Goal: Task Accomplishment & Management: Manage account settings

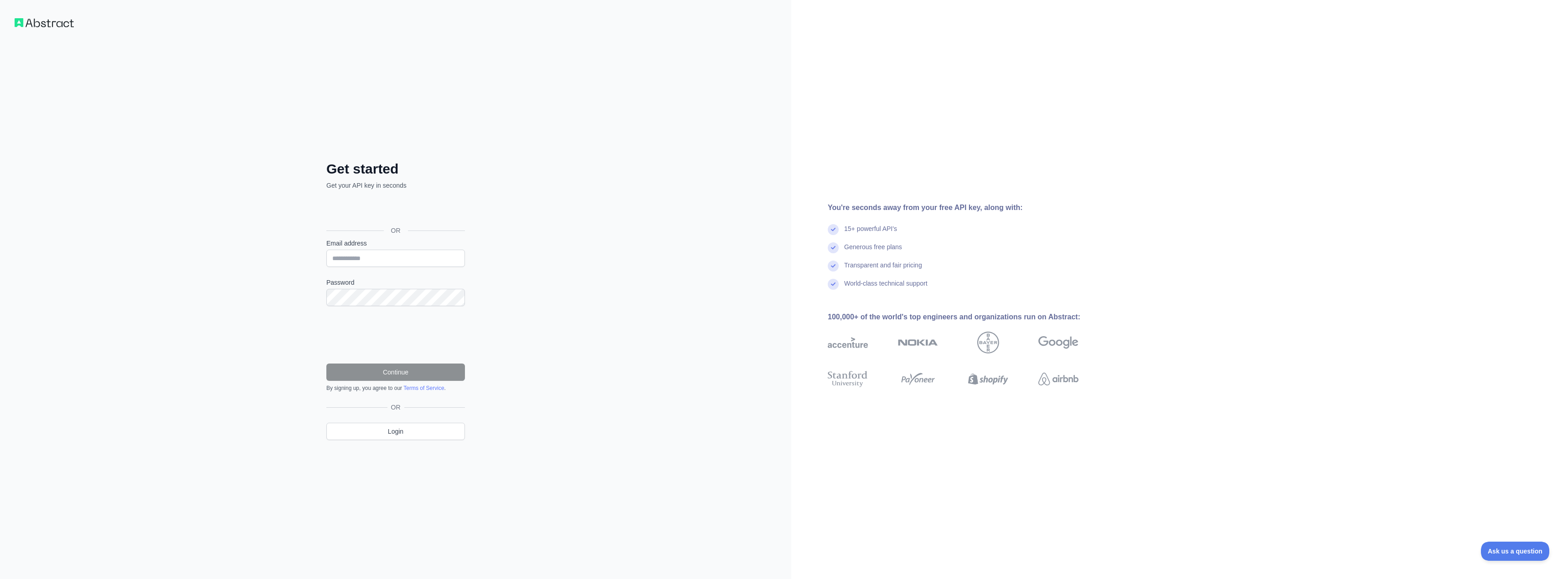
click at [386, 168] on h2 "Get started" at bounding box center [396, 168] width 139 height 16
click at [389, 250] on input "Email address" at bounding box center [396, 258] width 139 height 17
type input "**********"
click at [254, 294] on div "**********" at bounding box center [396, 290] width 791 height 579
click at [388, 379] on button "Continue" at bounding box center [396, 372] width 139 height 17
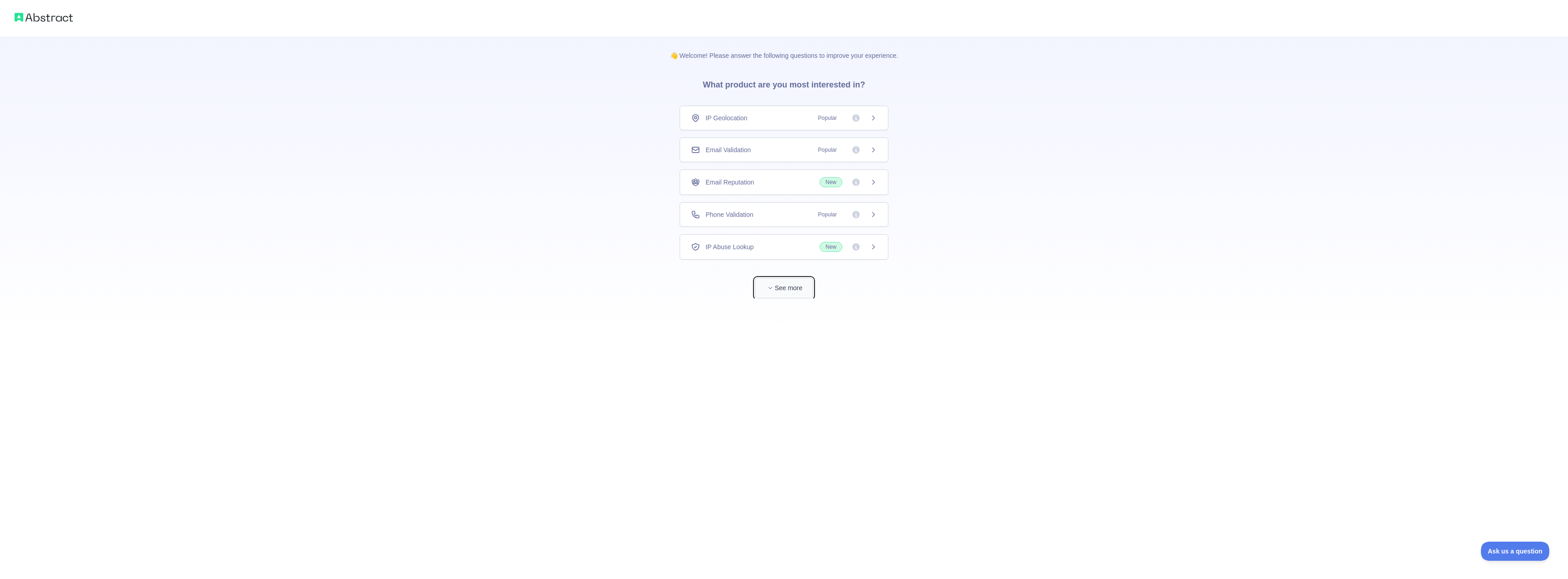
click at [782, 288] on button "See more" at bounding box center [784, 288] width 58 height 21
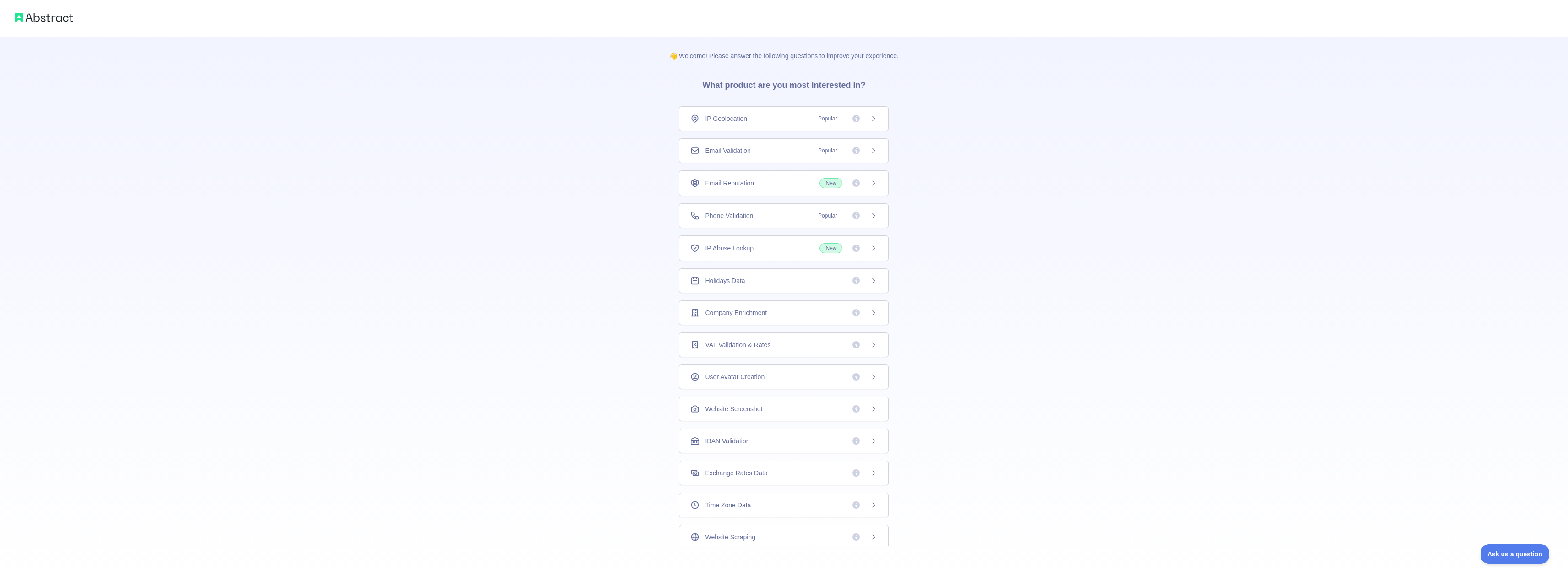
click at [866, 150] on span "Popular" at bounding box center [845, 150] width 65 height 9
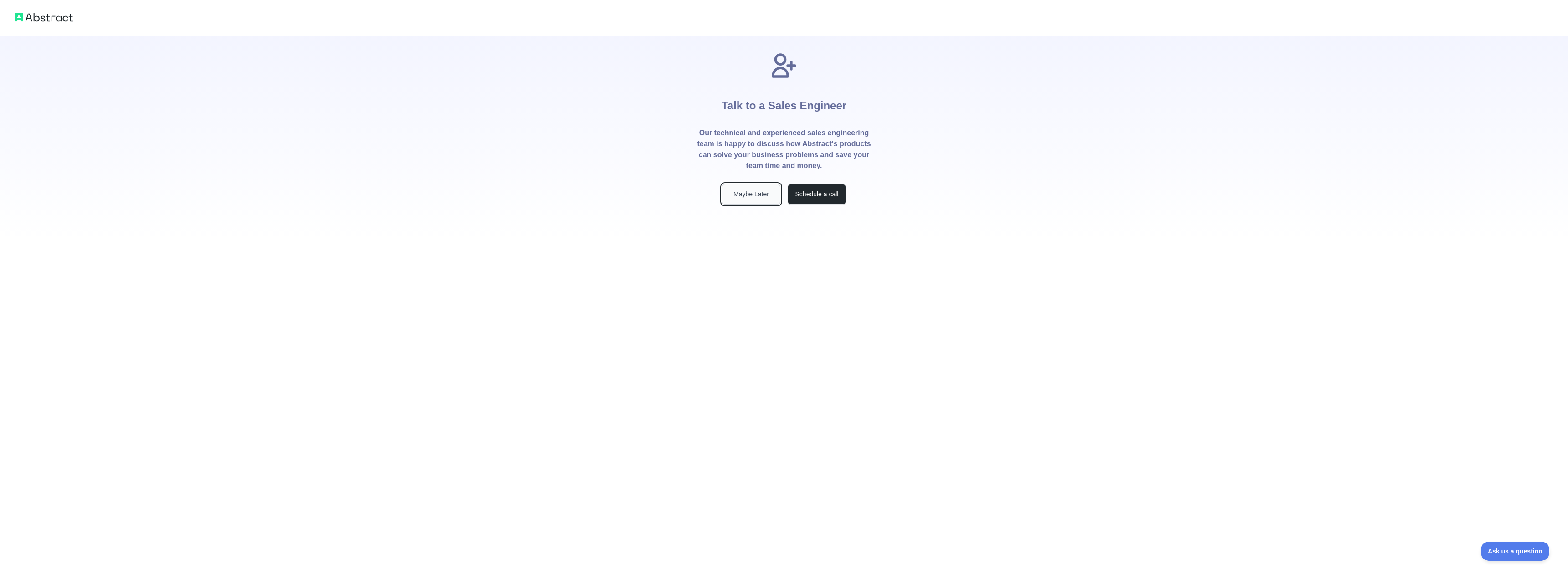
click at [743, 195] on button "Maybe Later" at bounding box center [751, 195] width 58 height 21
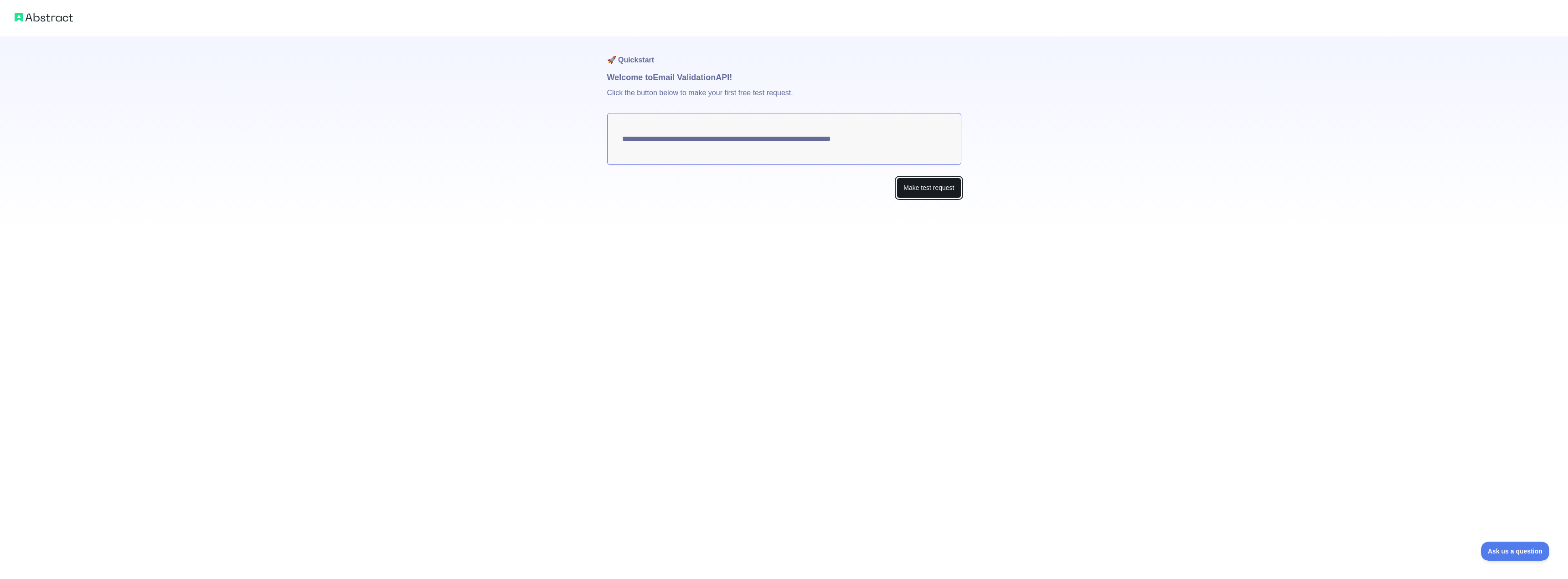
click at [921, 188] on button "Make test request" at bounding box center [929, 188] width 65 height 21
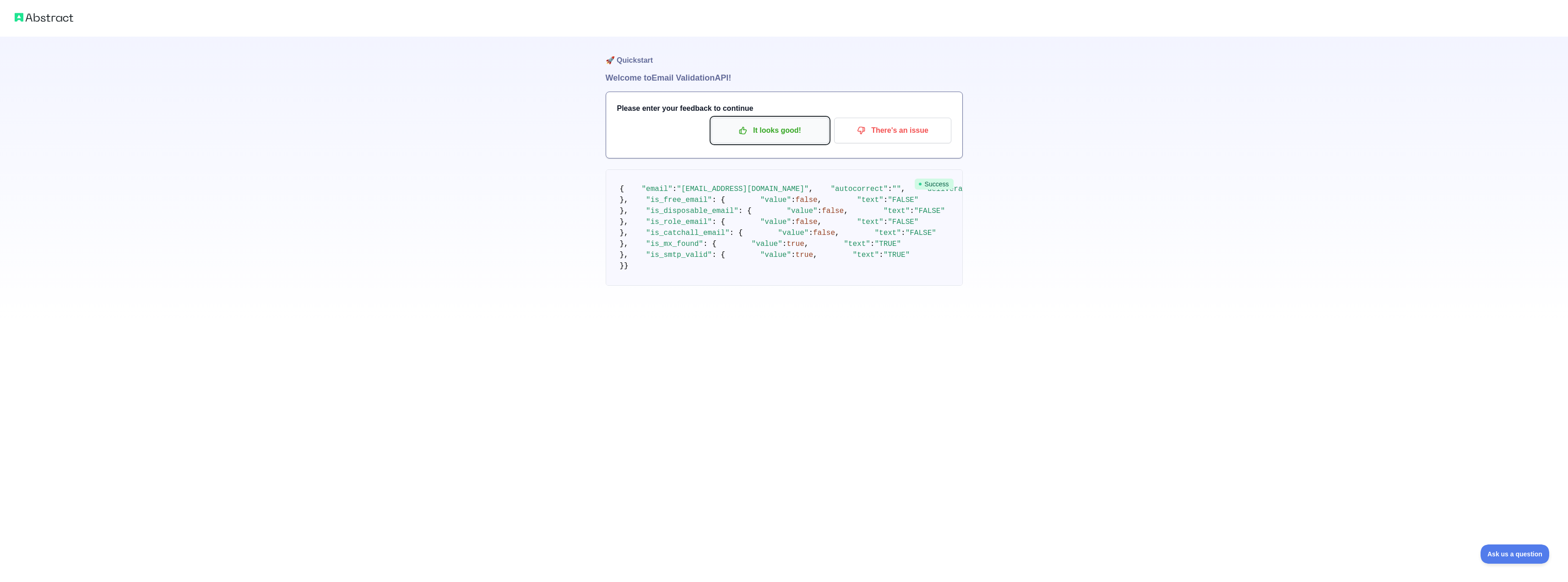
click at [763, 138] on p "It looks good!" at bounding box center [770, 130] width 103 height 15
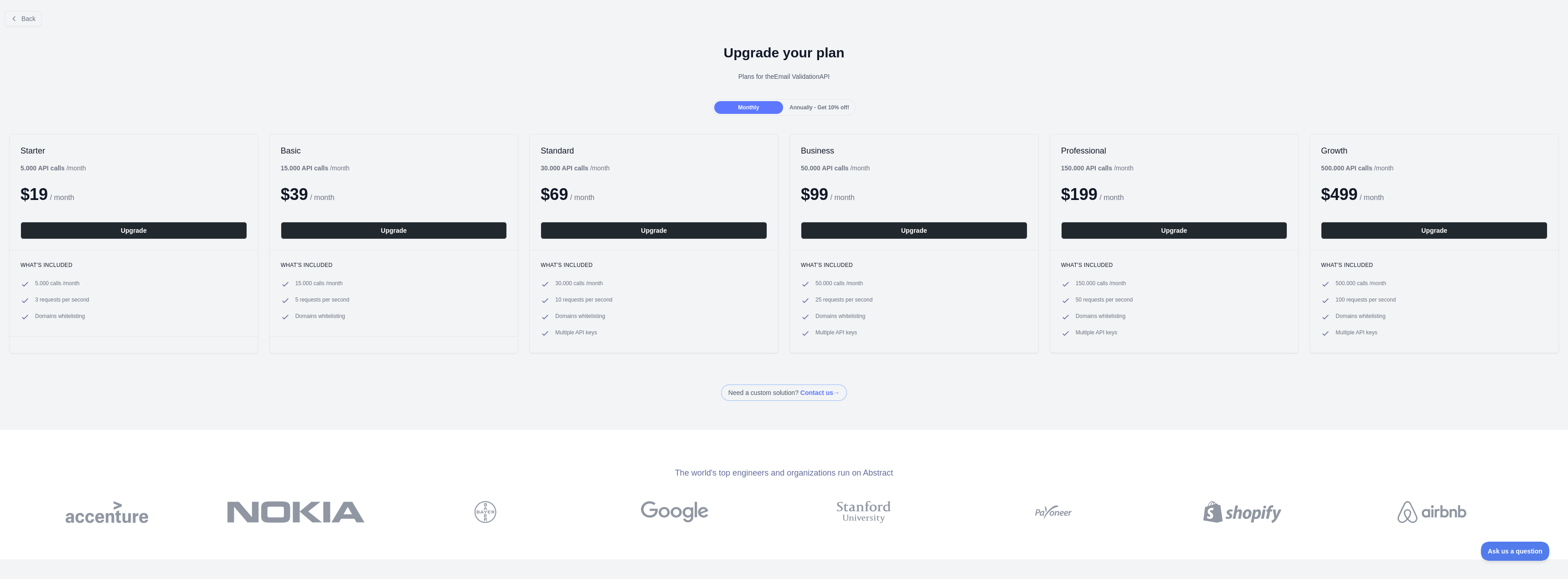
click at [802, 70] on div "Upgrade your plan Plans for the Email Validation API" at bounding box center [784, 66] width 1568 height 66
drag, startPoint x: 802, startPoint y: 70, endPoint x: 832, endPoint y: 88, distance: 35.0
click at [829, 88] on div "Upgrade your plan Plans for the Email Validation API" at bounding box center [784, 66] width 1568 height 66
click at [832, 88] on div "Upgrade your plan Plans for the Email Validation API" at bounding box center [784, 66] width 1568 height 66
click at [29, 23] on button "Back" at bounding box center [23, 18] width 37 height 15
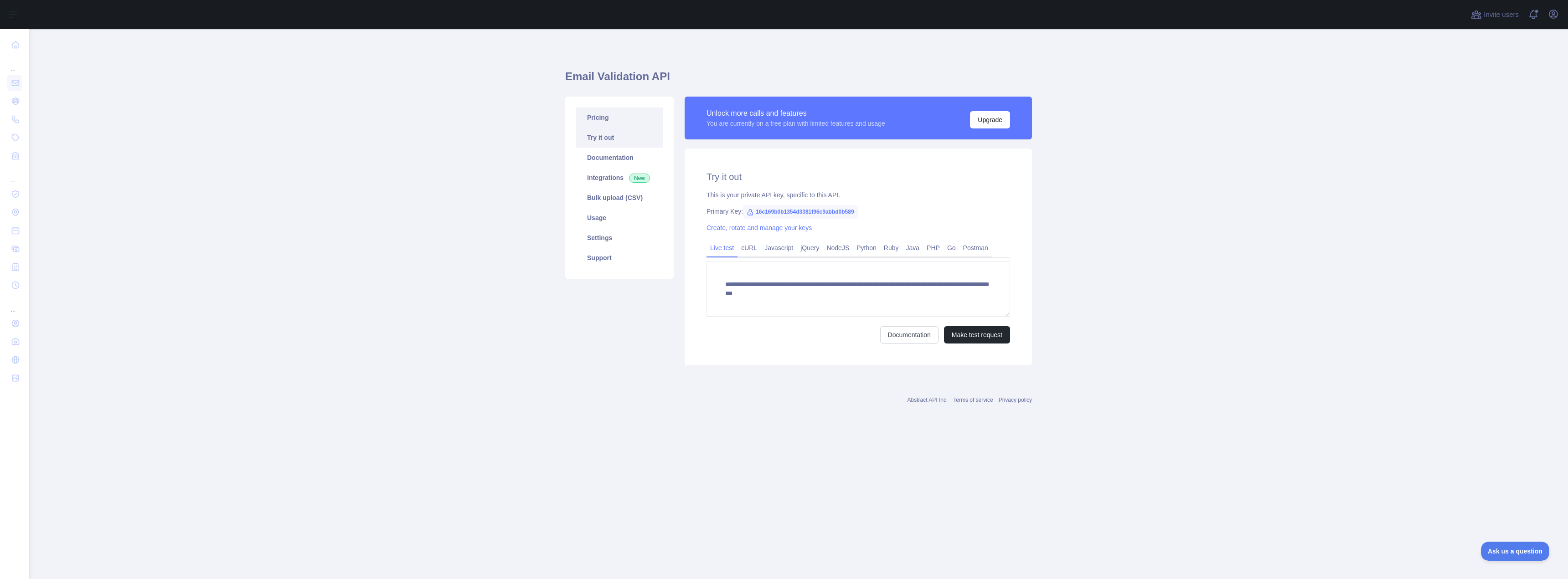
click at [618, 120] on link "Pricing" at bounding box center [620, 117] width 86 height 20
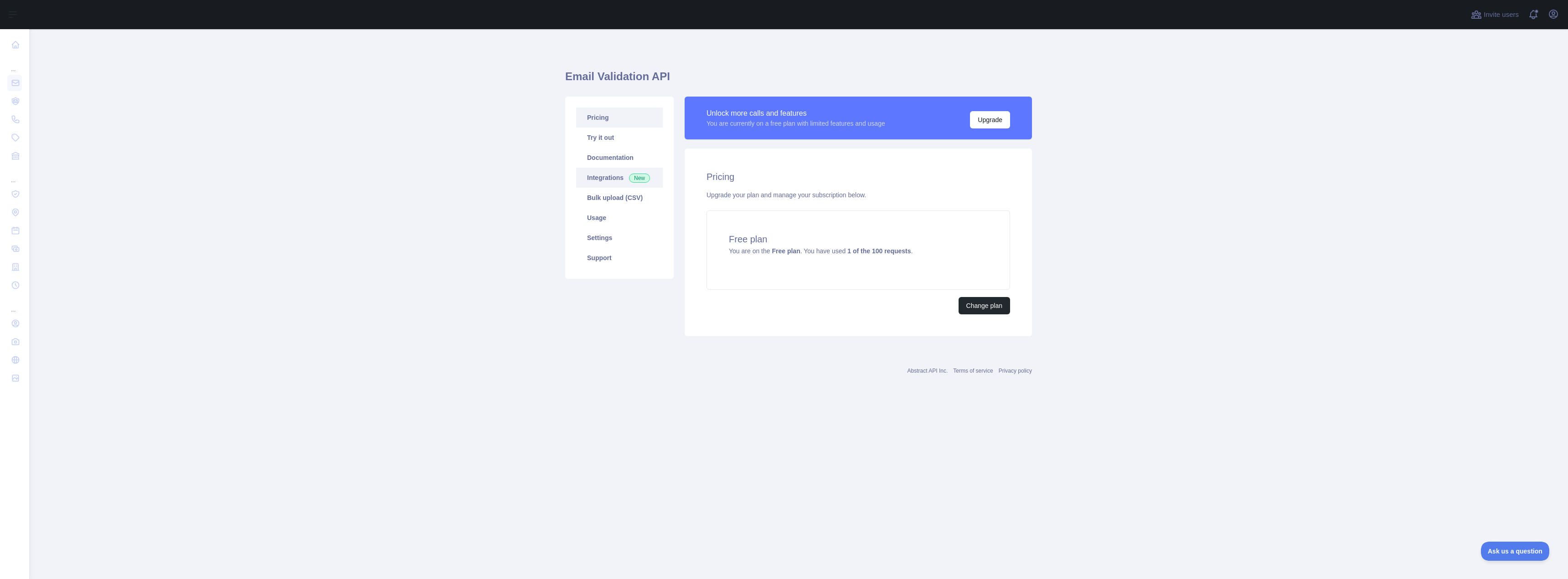
click at [615, 180] on link "Integrations New" at bounding box center [620, 178] width 86 height 20
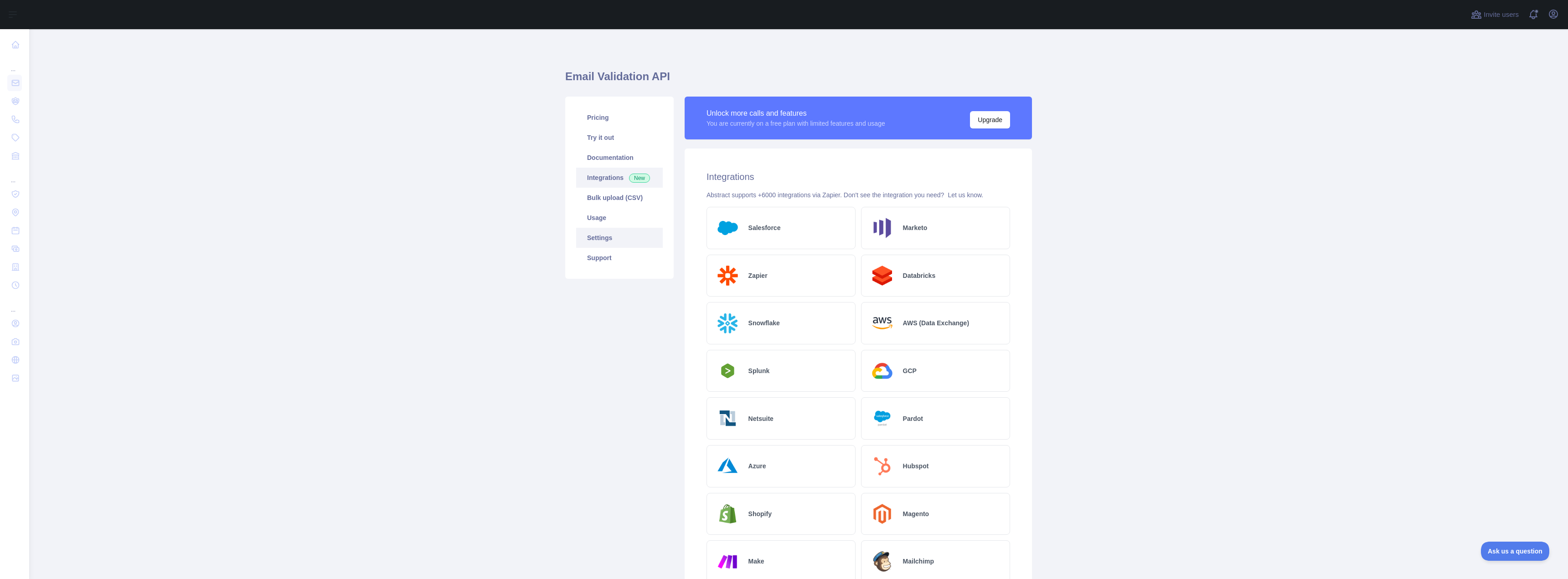
click at [616, 236] on link "Settings" at bounding box center [620, 237] width 86 height 20
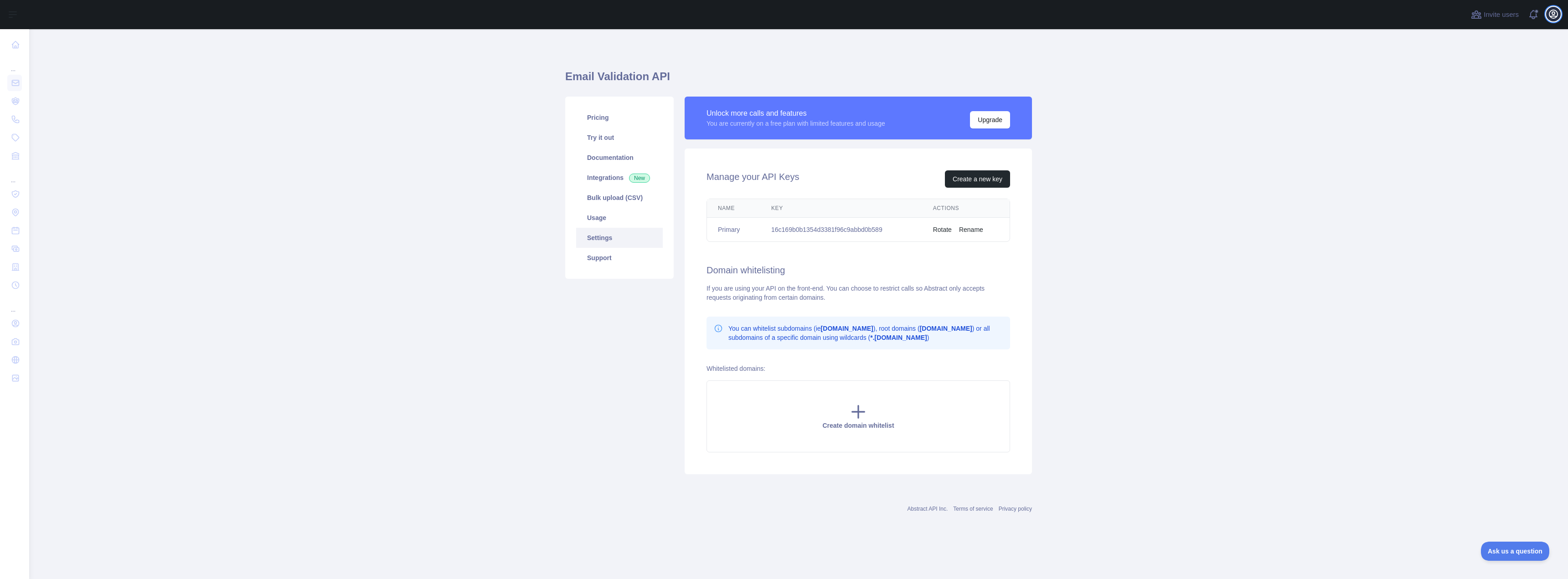
click at [1551, 12] on icon "button" at bounding box center [1553, 14] width 11 height 11
click at [1477, 104] on button "Billing" at bounding box center [1510, 99] width 102 height 16
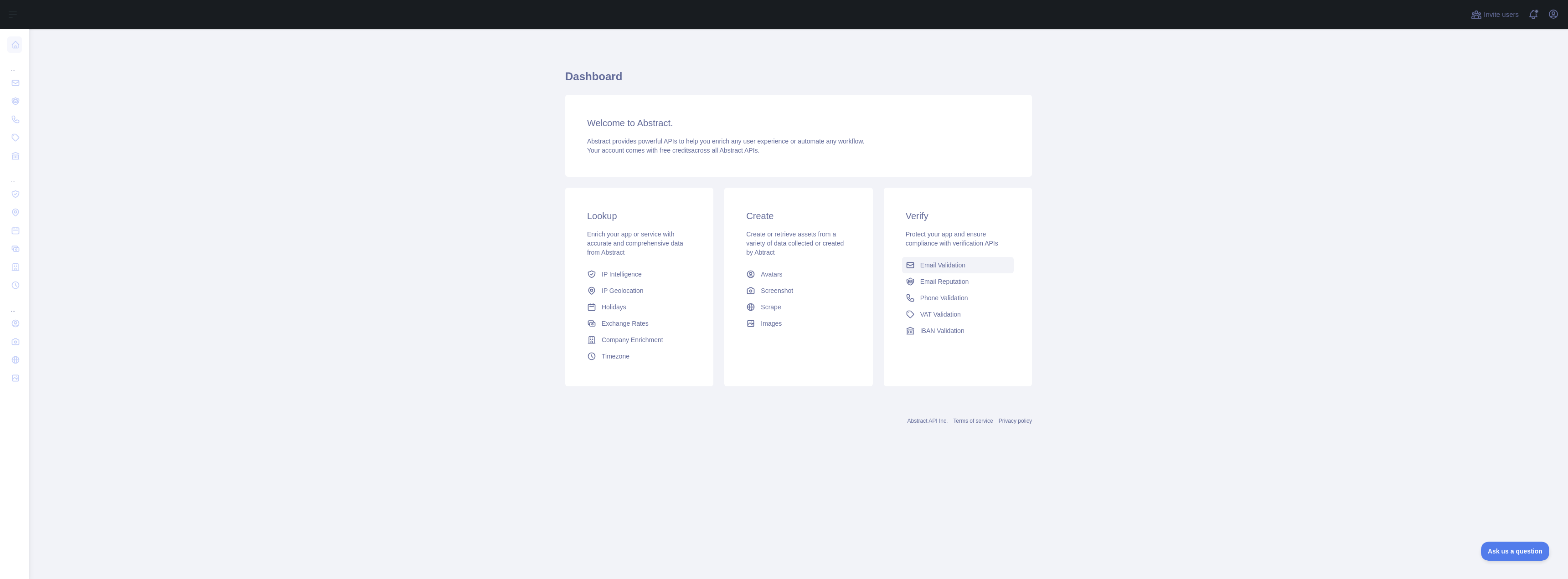
click at [968, 264] on link "Email Validation" at bounding box center [957, 265] width 111 height 16
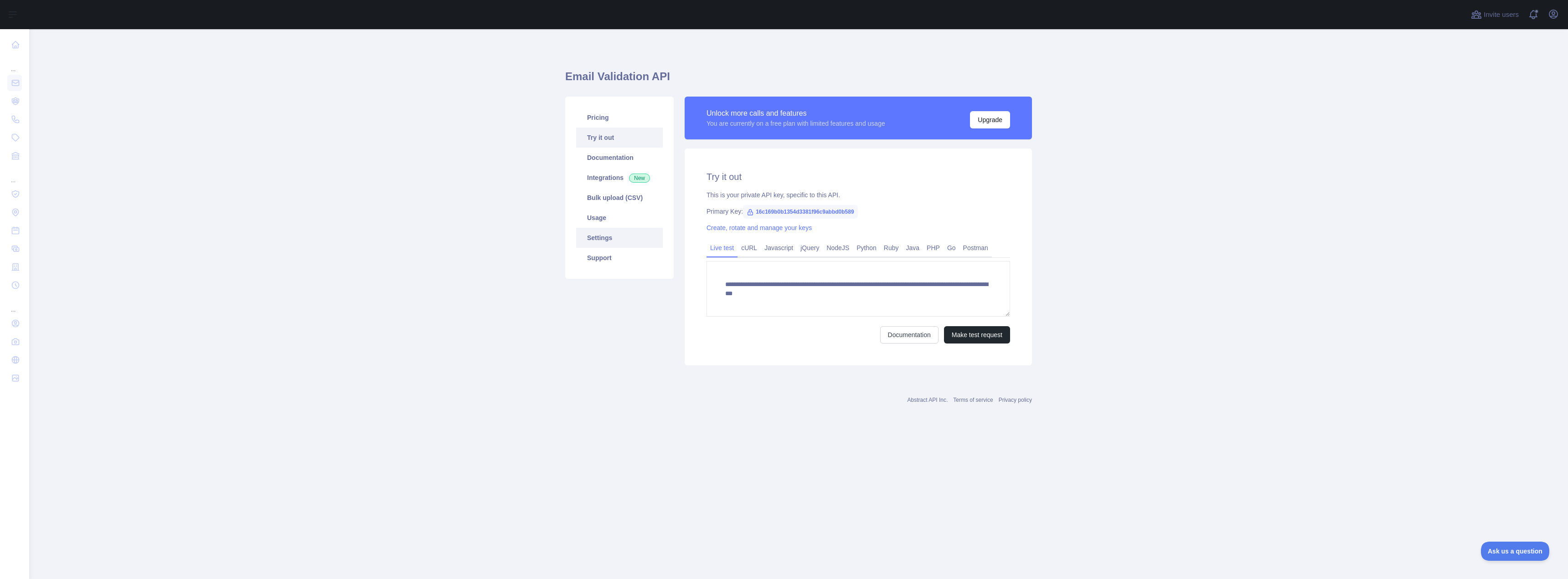
click at [618, 233] on link "Settings" at bounding box center [620, 237] width 86 height 20
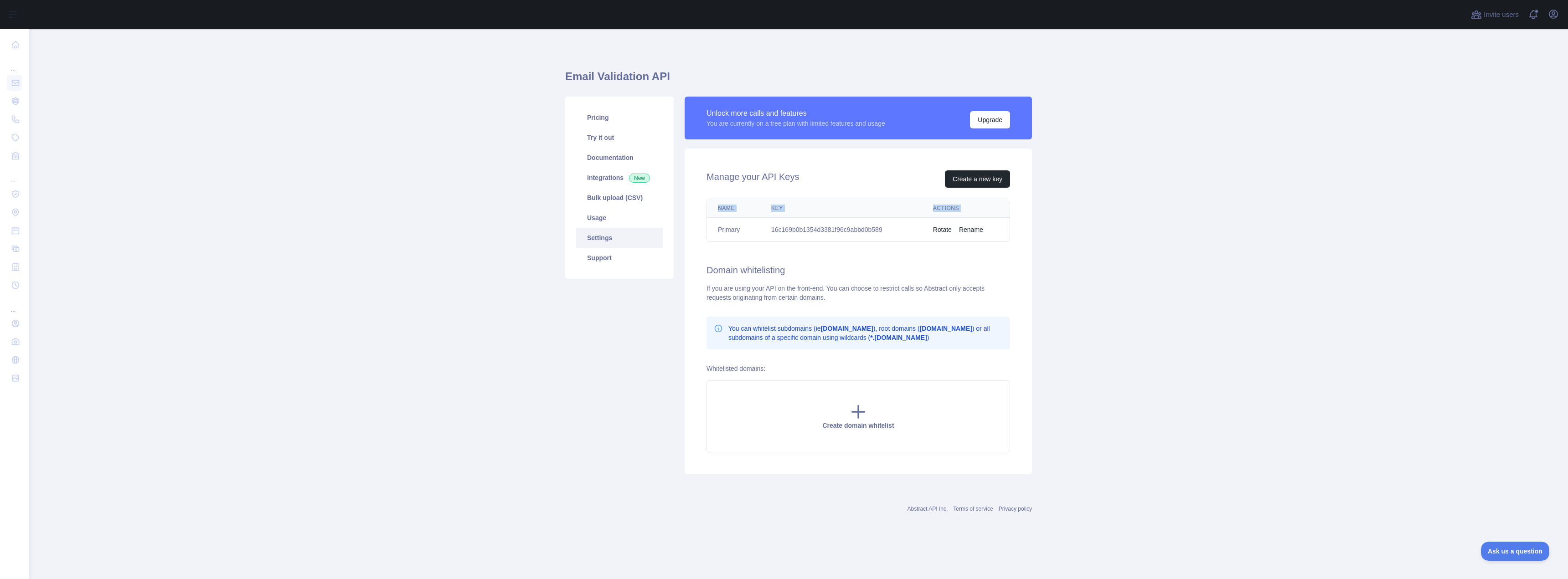
drag, startPoint x: 1012, startPoint y: 235, endPoint x: 715, endPoint y: 232, distance: 297.0
click at [715, 232] on div "Name Key Actions Primary 16c169b0b1354d3381f96c9abbd0b589 Rotate Rename" at bounding box center [858, 220] width 333 height 50
copy thead "Name Key Actions"
click at [870, 258] on div "Manage your API Keys Create a new key Name Key Actions Primary 16c169b0b1354d33…" at bounding box center [858, 311] width 348 height 325
click at [841, 237] on td "16c169b0b1354d3381f96c9abbd0b589" at bounding box center [841, 230] width 162 height 24
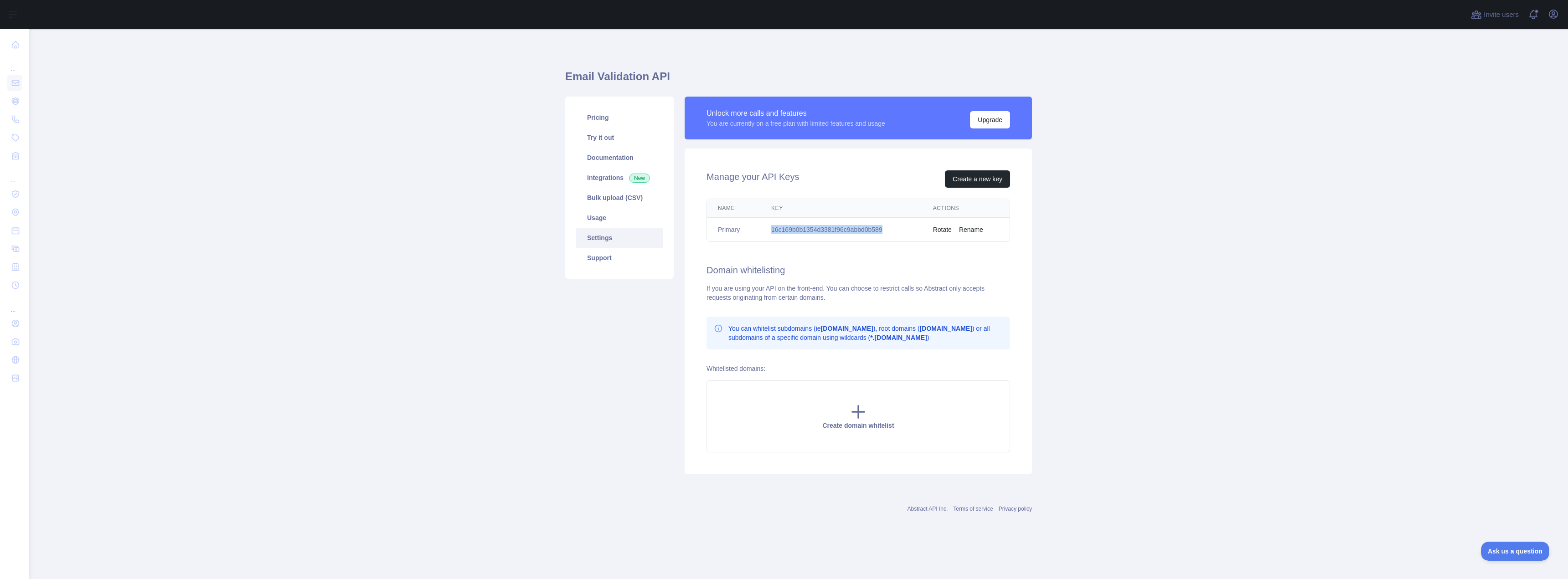
click at [841, 237] on td "16c169b0b1354d3381f96c9abbd0b589" at bounding box center [841, 230] width 162 height 24
copy td "16c169b0b1354d3381f96c9abbd0b589"
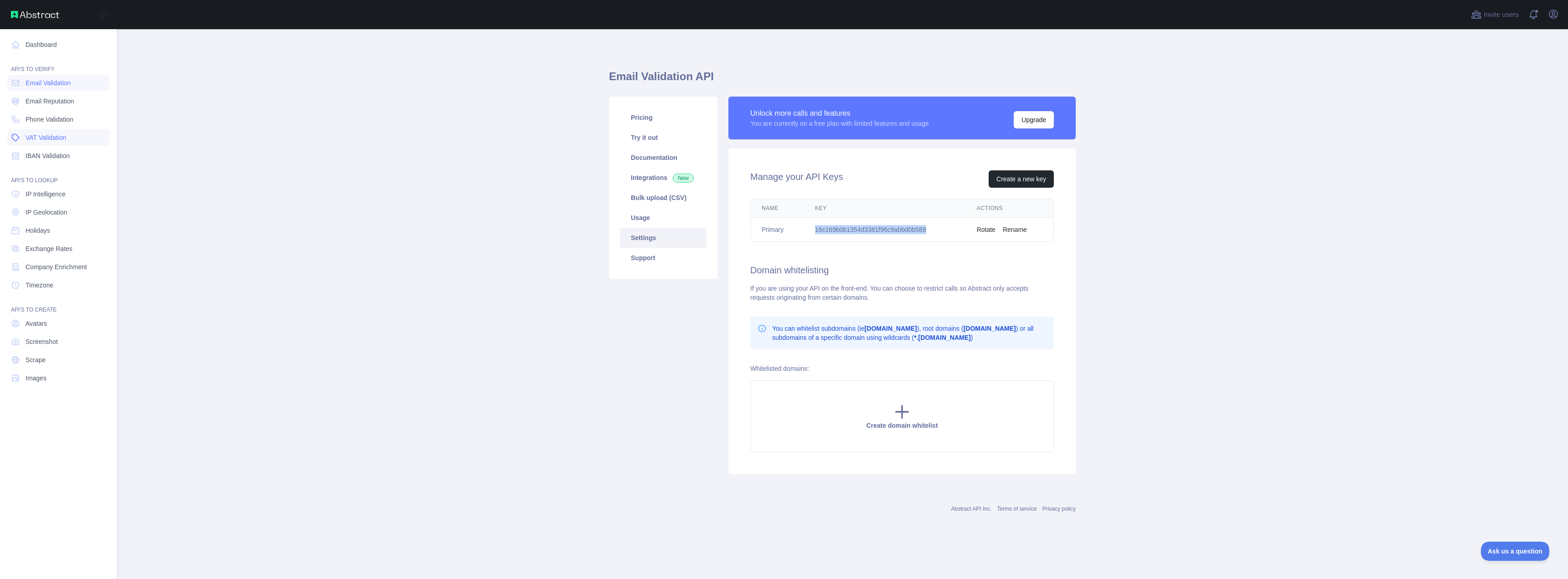
click at [53, 136] on span "VAT Validation" at bounding box center [46, 137] width 41 height 9
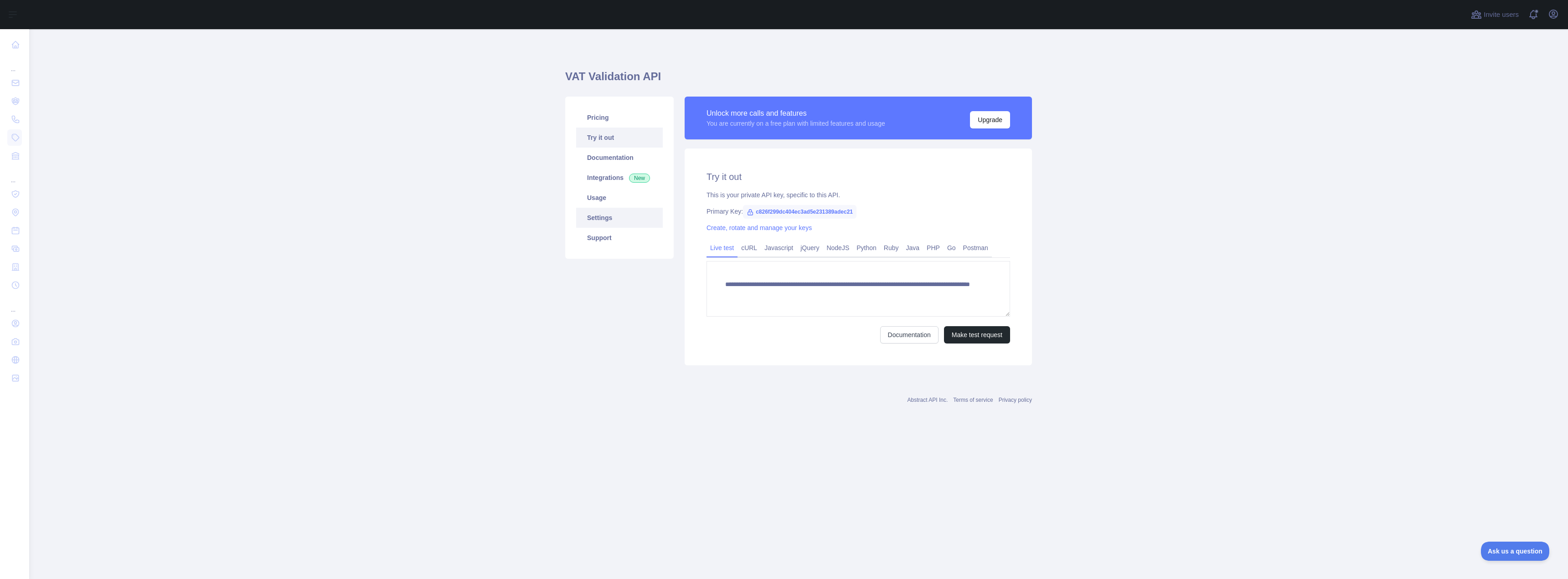
click at [633, 217] on link "Settings" at bounding box center [620, 217] width 86 height 20
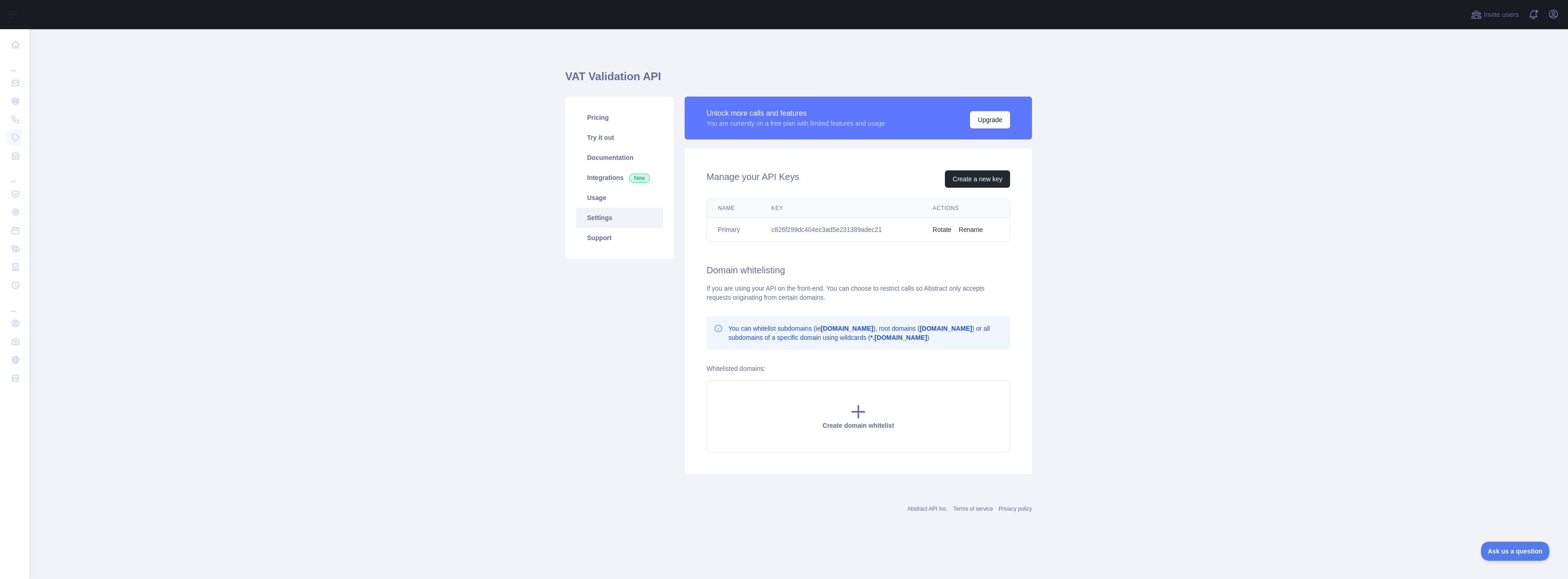
click at [849, 227] on td "c826f299dc404ec3ad5e231389adec21" at bounding box center [841, 230] width 161 height 24
copy td "c826f299dc404ec3ad5e231389adec21"
